Goal: Navigation & Orientation: Go to known website

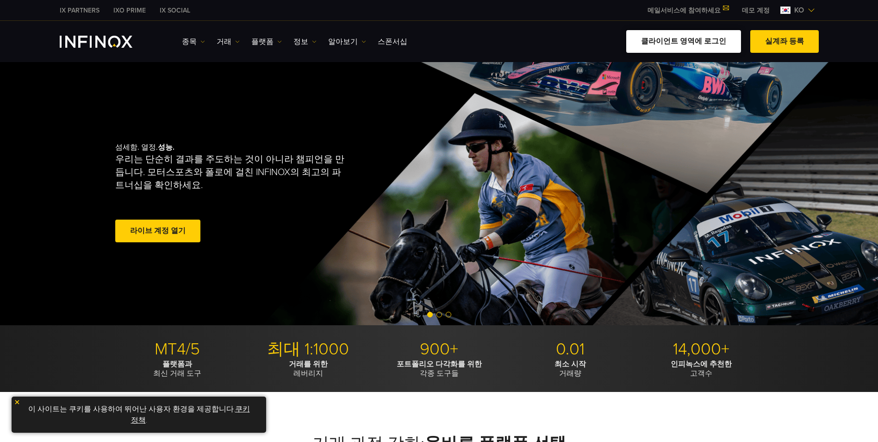
click at [682, 44] on link "클라이언트 영역에 로그인" at bounding box center [683, 41] width 115 height 23
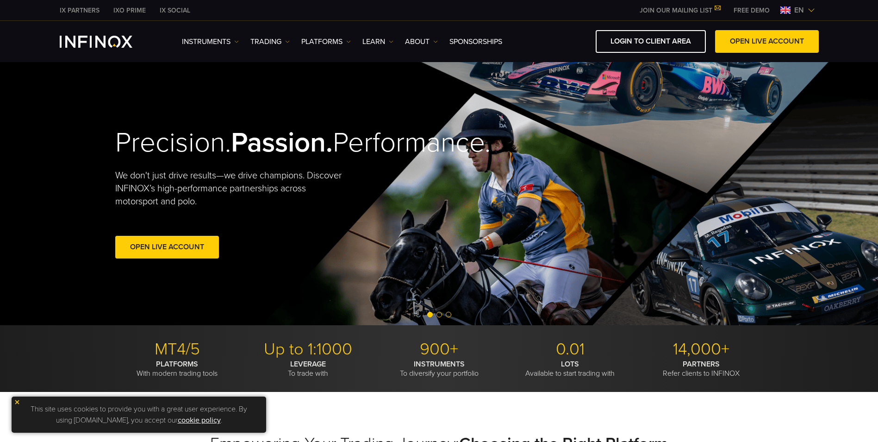
click at [782, 9] on img at bounding box center [786, 9] width 10 height 7
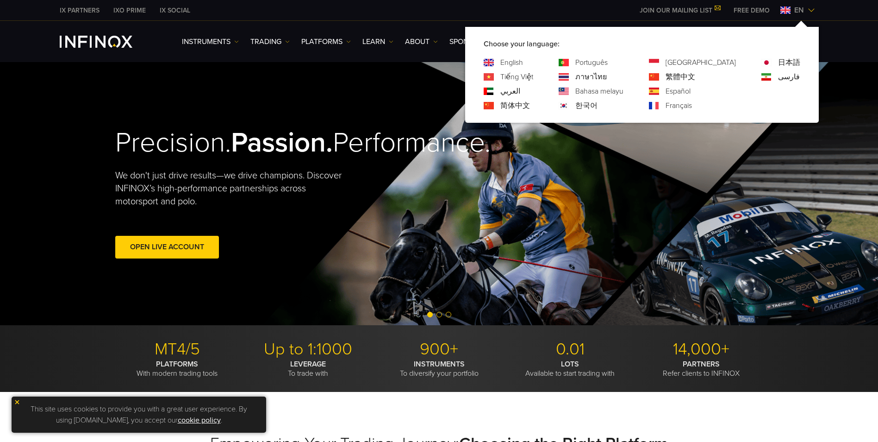
click at [598, 106] on link "한국어" at bounding box center [586, 105] width 22 height 11
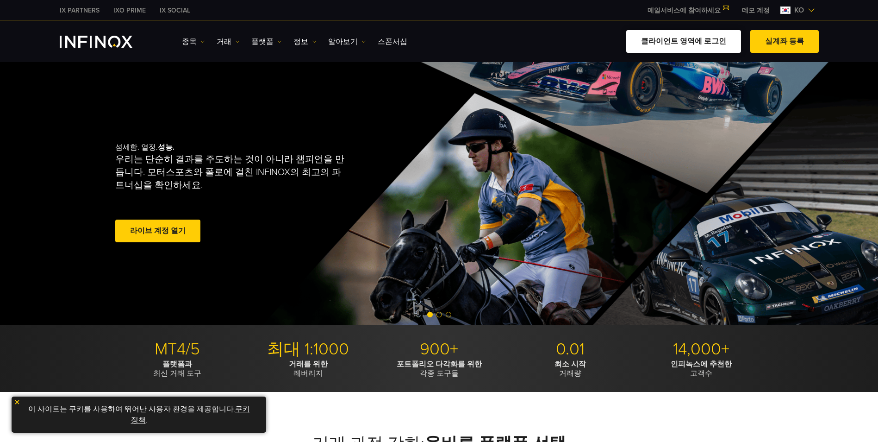
click at [669, 38] on link "클라이언트 영역에 로그인" at bounding box center [683, 41] width 115 height 23
